Goal: Browse casually

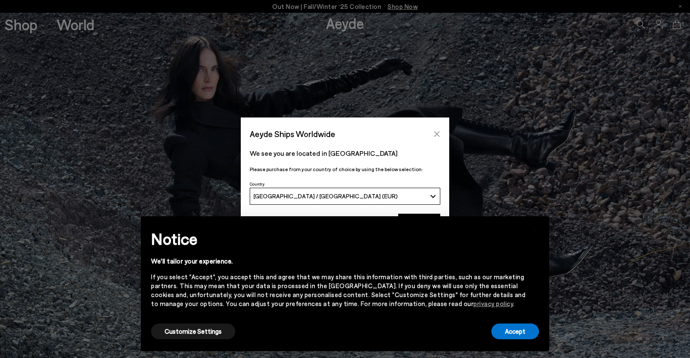
click at [438, 132] on icon "Close" at bounding box center [437, 134] width 7 height 7
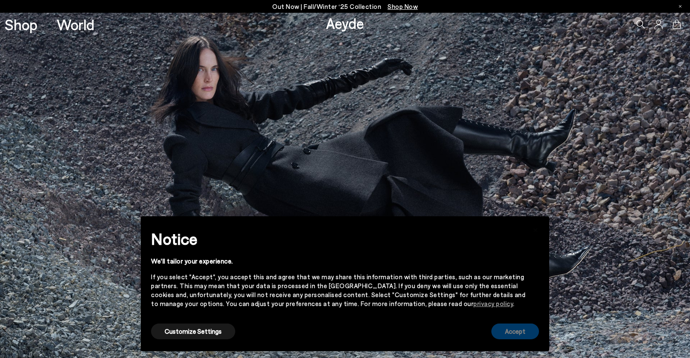
click at [520, 331] on button "Accept" at bounding box center [516, 332] width 48 height 16
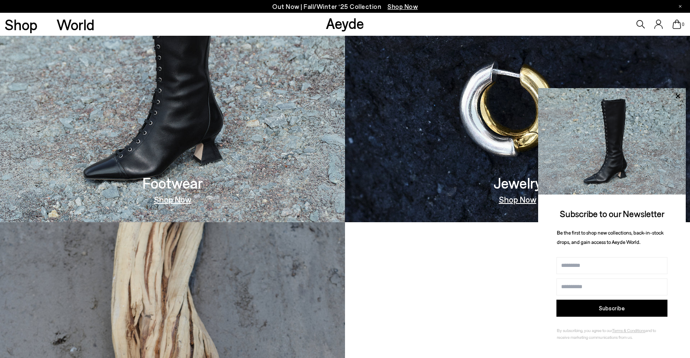
scroll to position [682, 0]
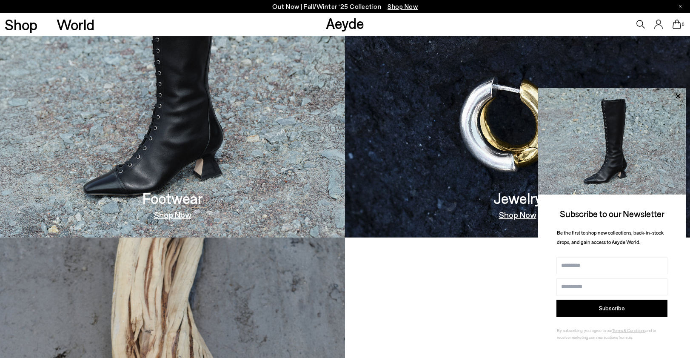
click at [183, 217] on link "Shop Now" at bounding box center [172, 214] width 37 height 9
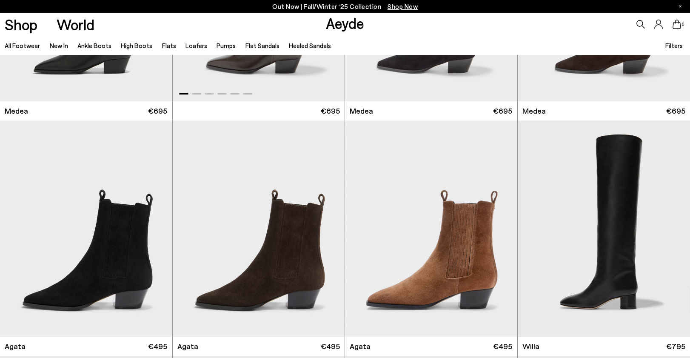
scroll to position [171, 0]
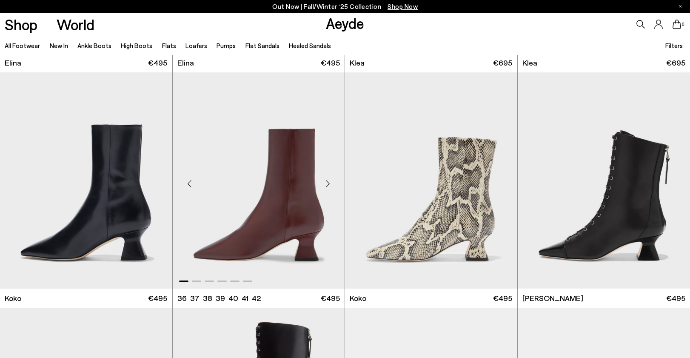
scroll to position [1177, 0]
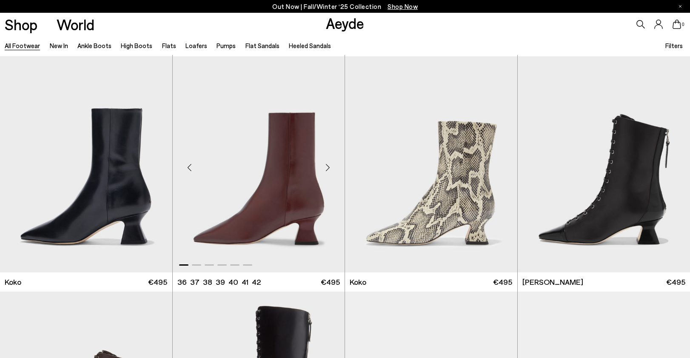
click at [328, 166] on div "Next slide" at bounding box center [328, 168] width 26 height 26
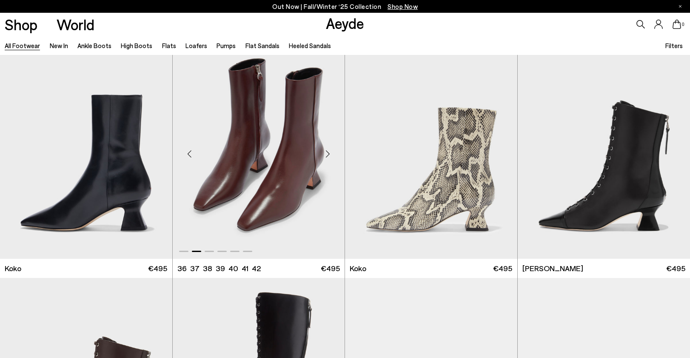
scroll to position [1188, 0]
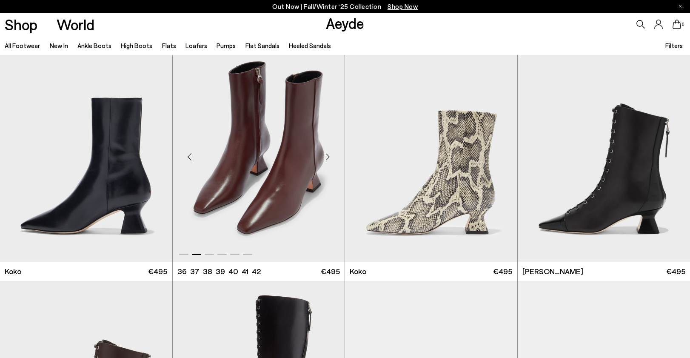
click at [329, 155] on div "Next slide" at bounding box center [328, 157] width 26 height 26
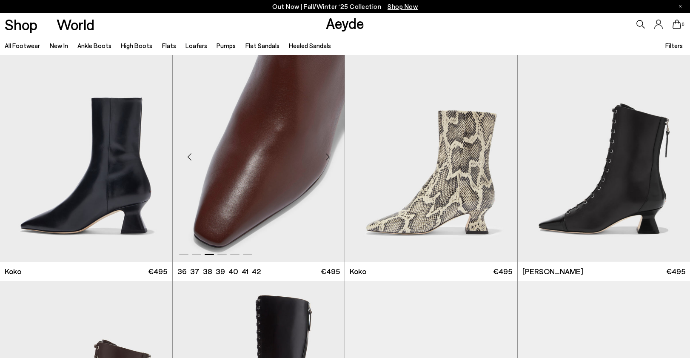
click at [329, 158] on div "Next slide" at bounding box center [328, 157] width 26 height 26
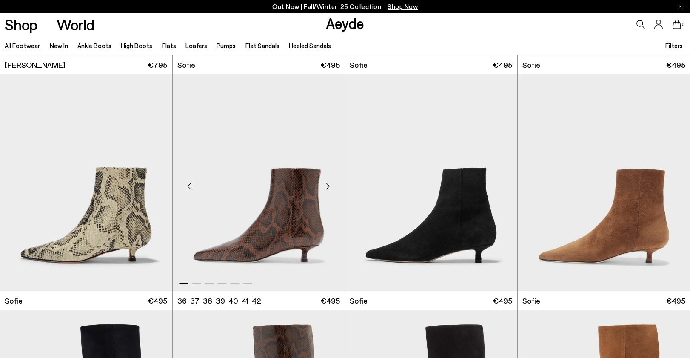
scroll to position [3044, 0]
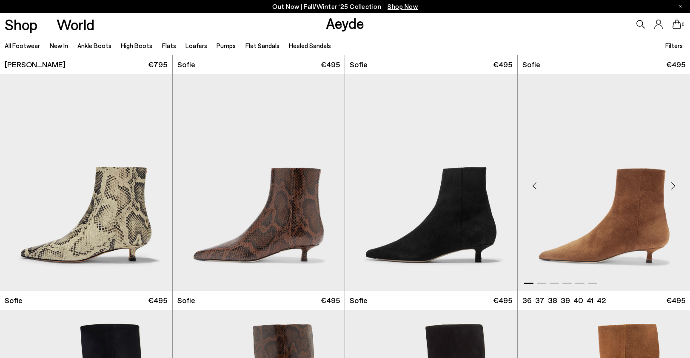
click at [637, 240] on img "1 / 6" at bounding box center [604, 182] width 173 height 216
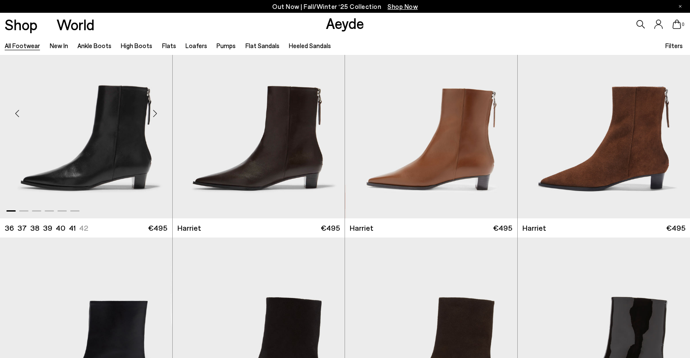
scroll to position [3821, 0]
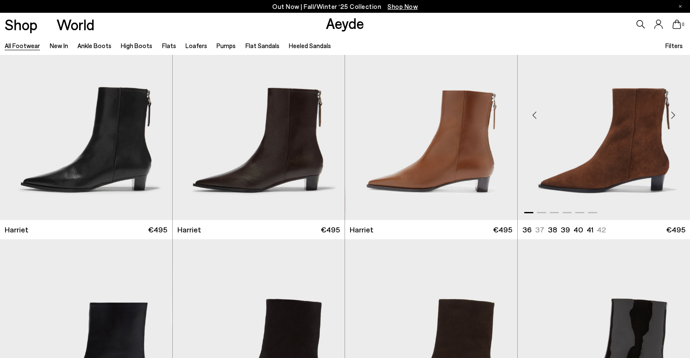
click at [593, 180] on img "1 / 6" at bounding box center [604, 112] width 173 height 216
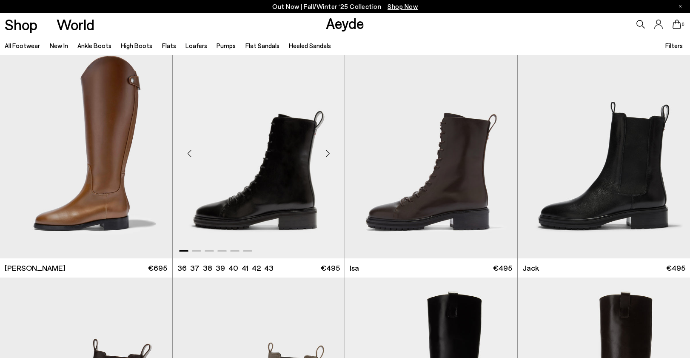
scroll to position [5666, 0]
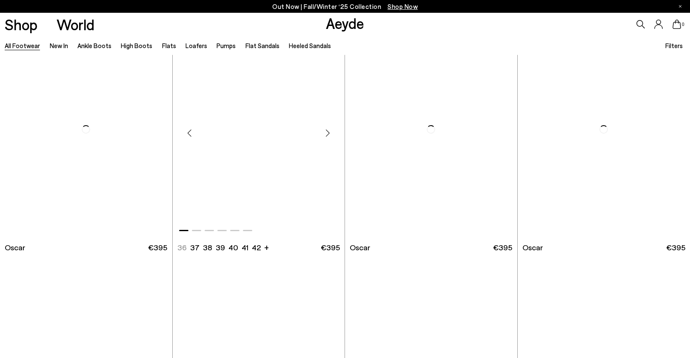
scroll to position [8296, 0]
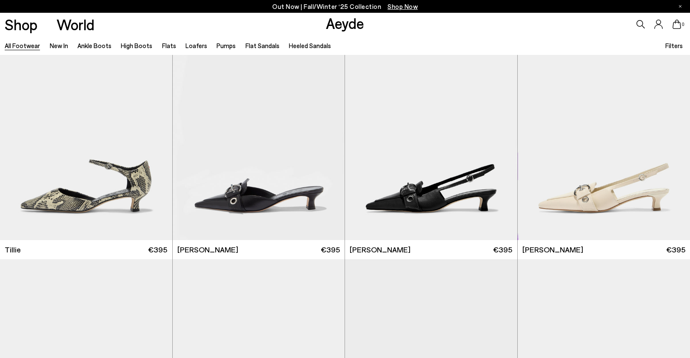
scroll to position [10163, 0]
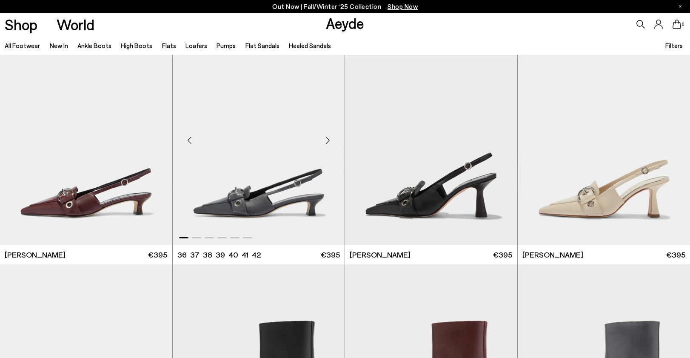
scroll to position [10400, 0]
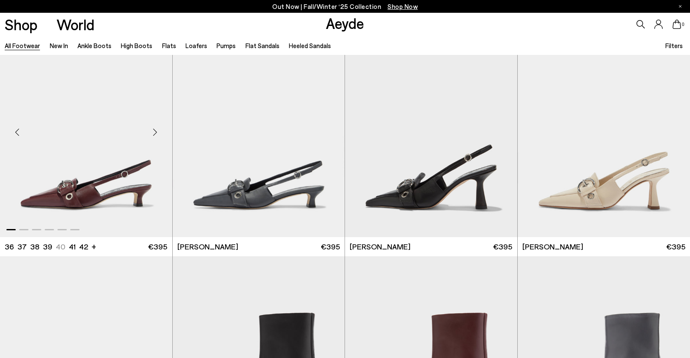
click at [80, 196] on img "1 / 6" at bounding box center [86, 128] width 172 height 216
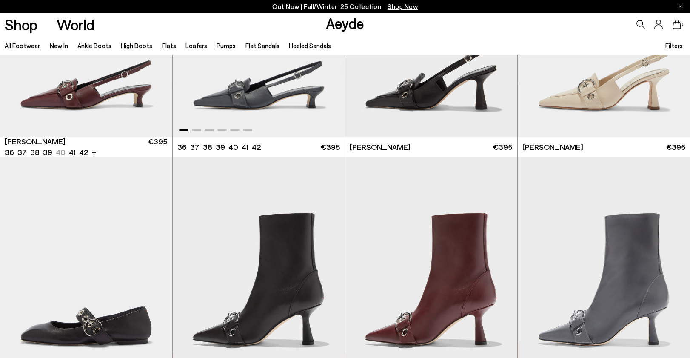
scroll to position [10501, 0]
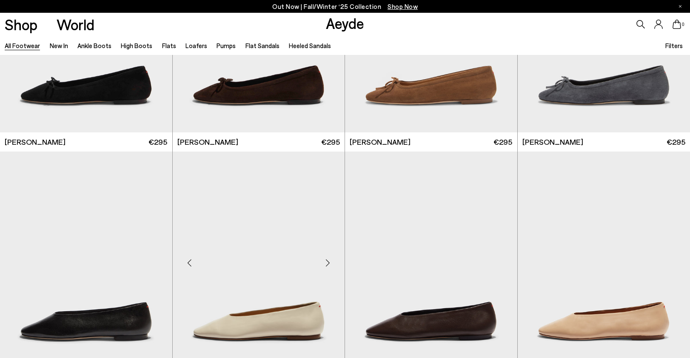
scroll to position [12621, 0]
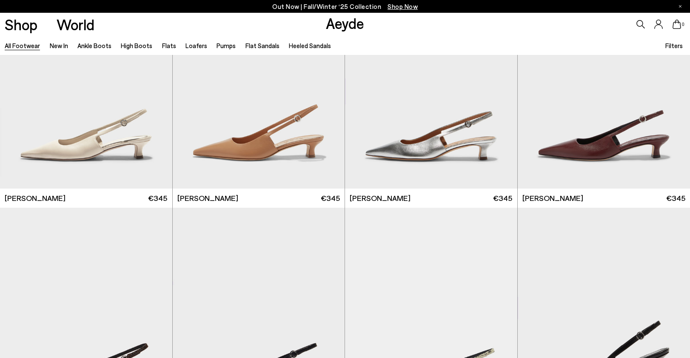
scroll to position [14220, 0]
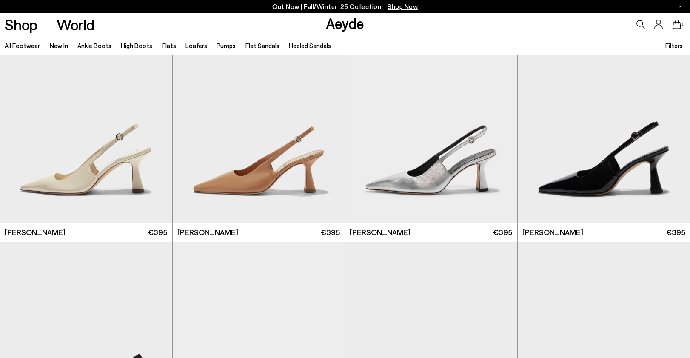
scroll to position [14694, 0]
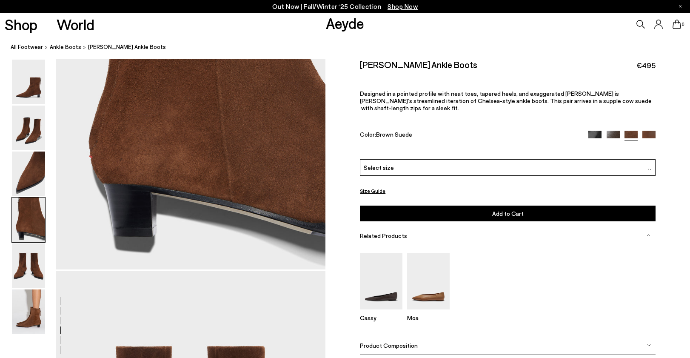
scroll to position [1232, 0]
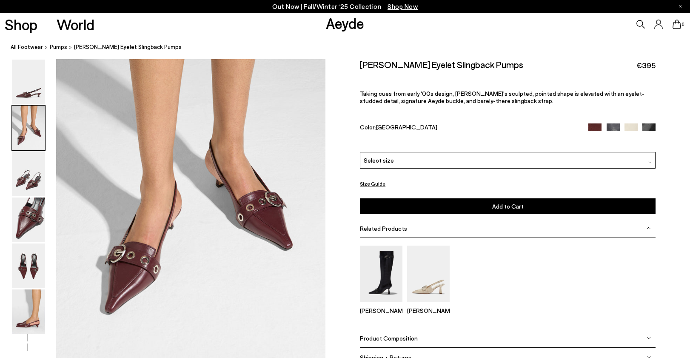
scroll to position [355, 0]
